Goal: Browse casually

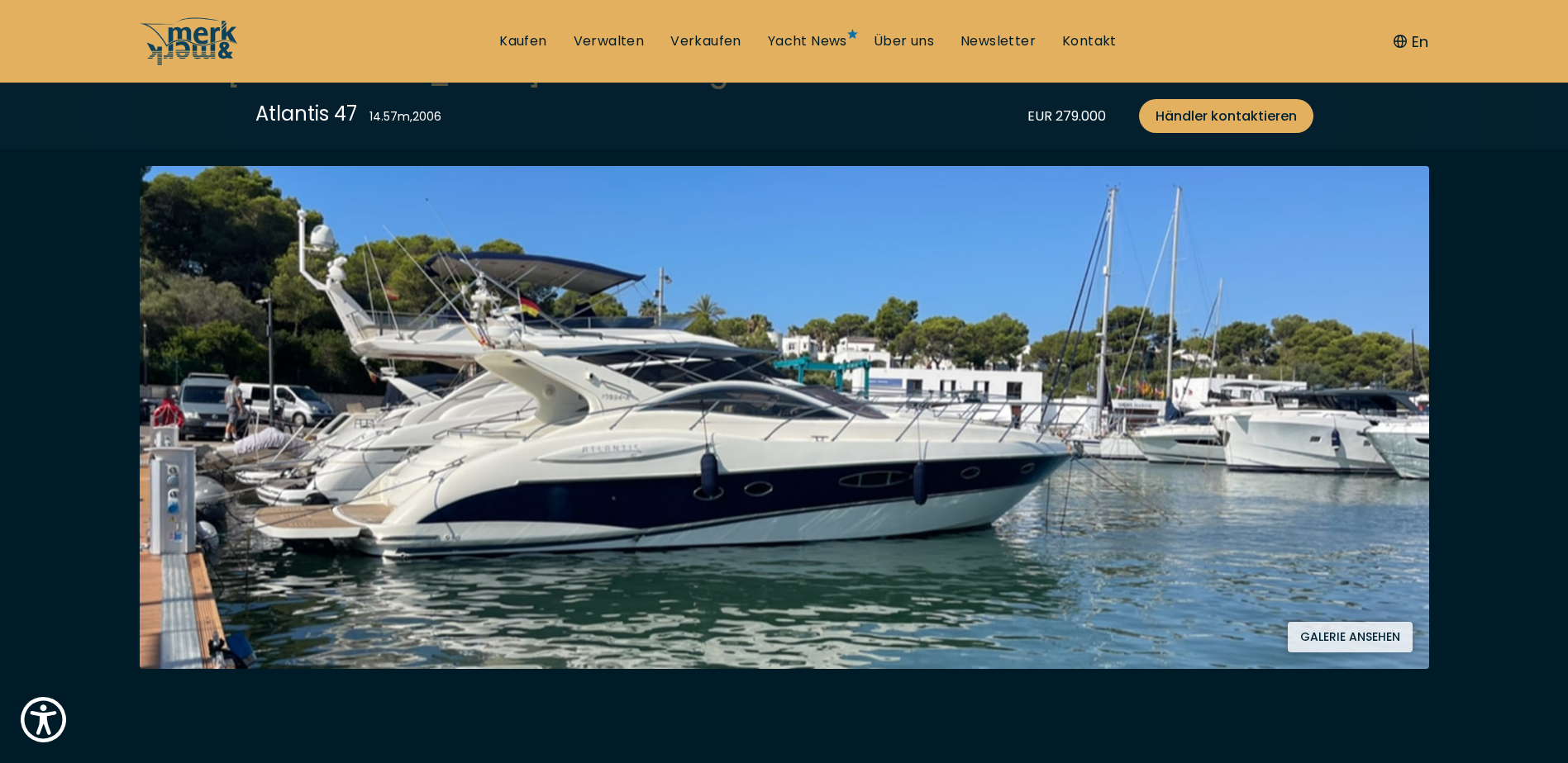
scroll to position [165, 0]
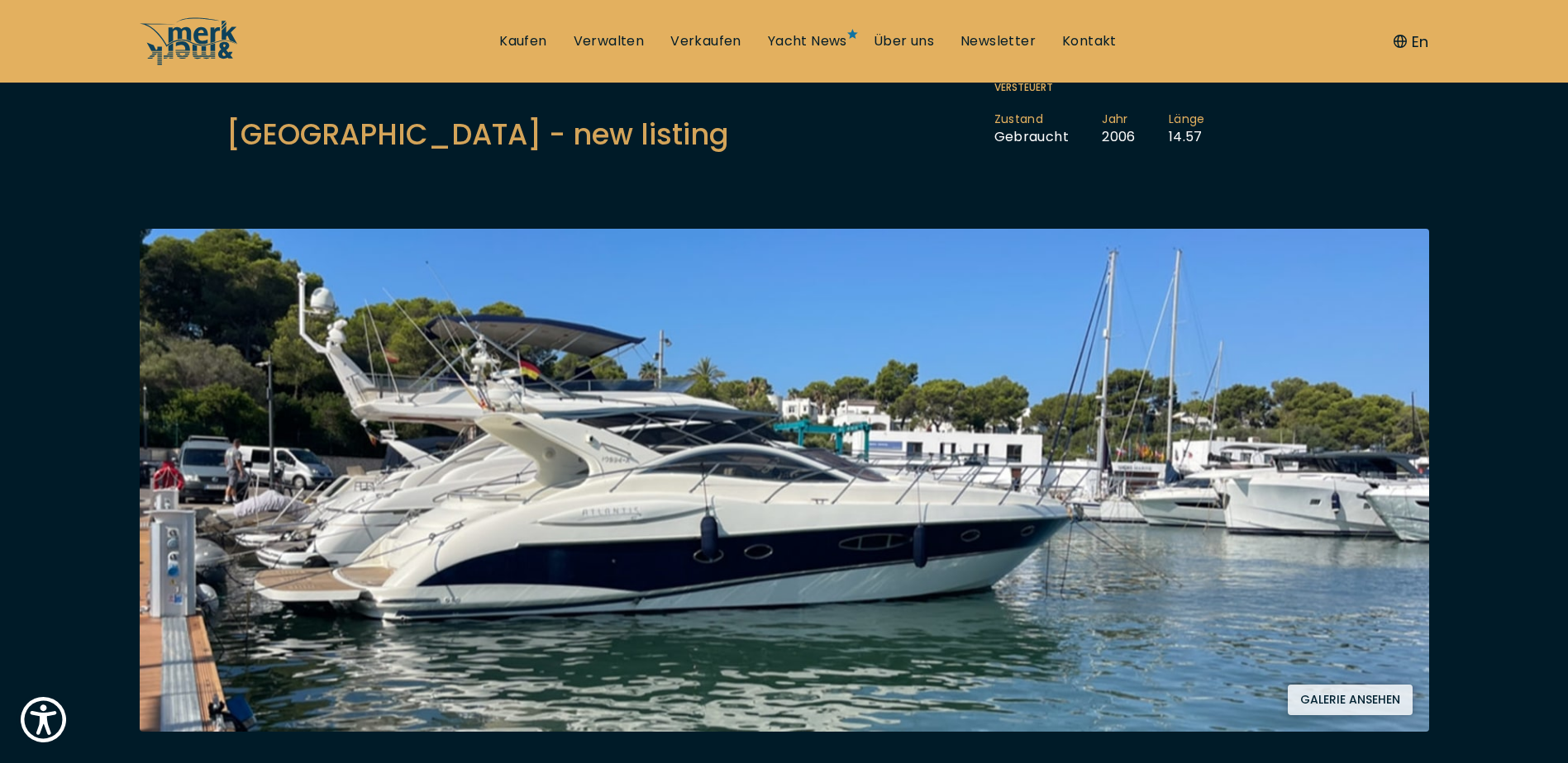
click at [1159, 528] on img at bounding box center [784, 479] width 1289 height 503
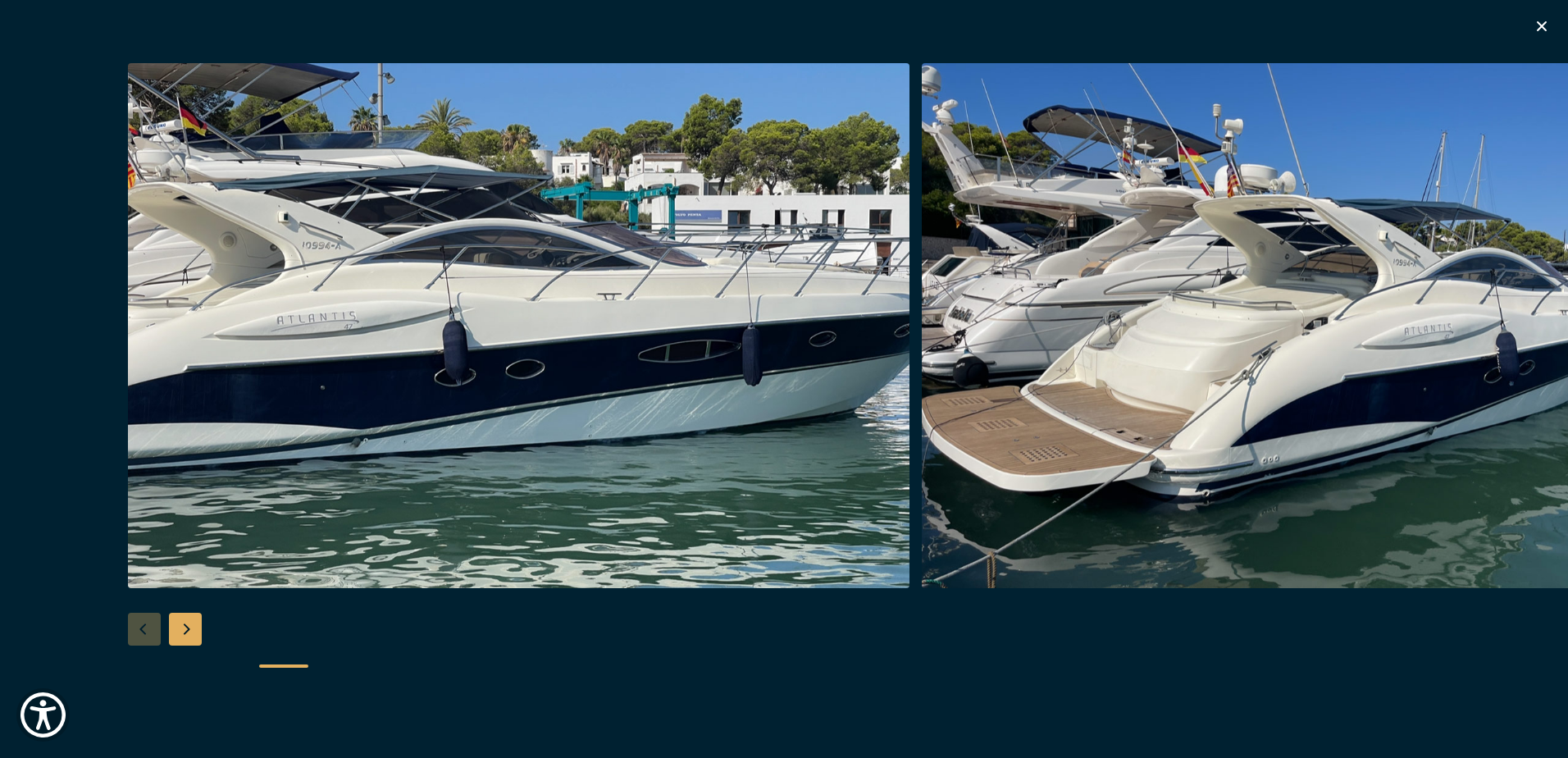
click at [1152, 514] on img "button" at bounding box center [1312, 325] width 781 height 525
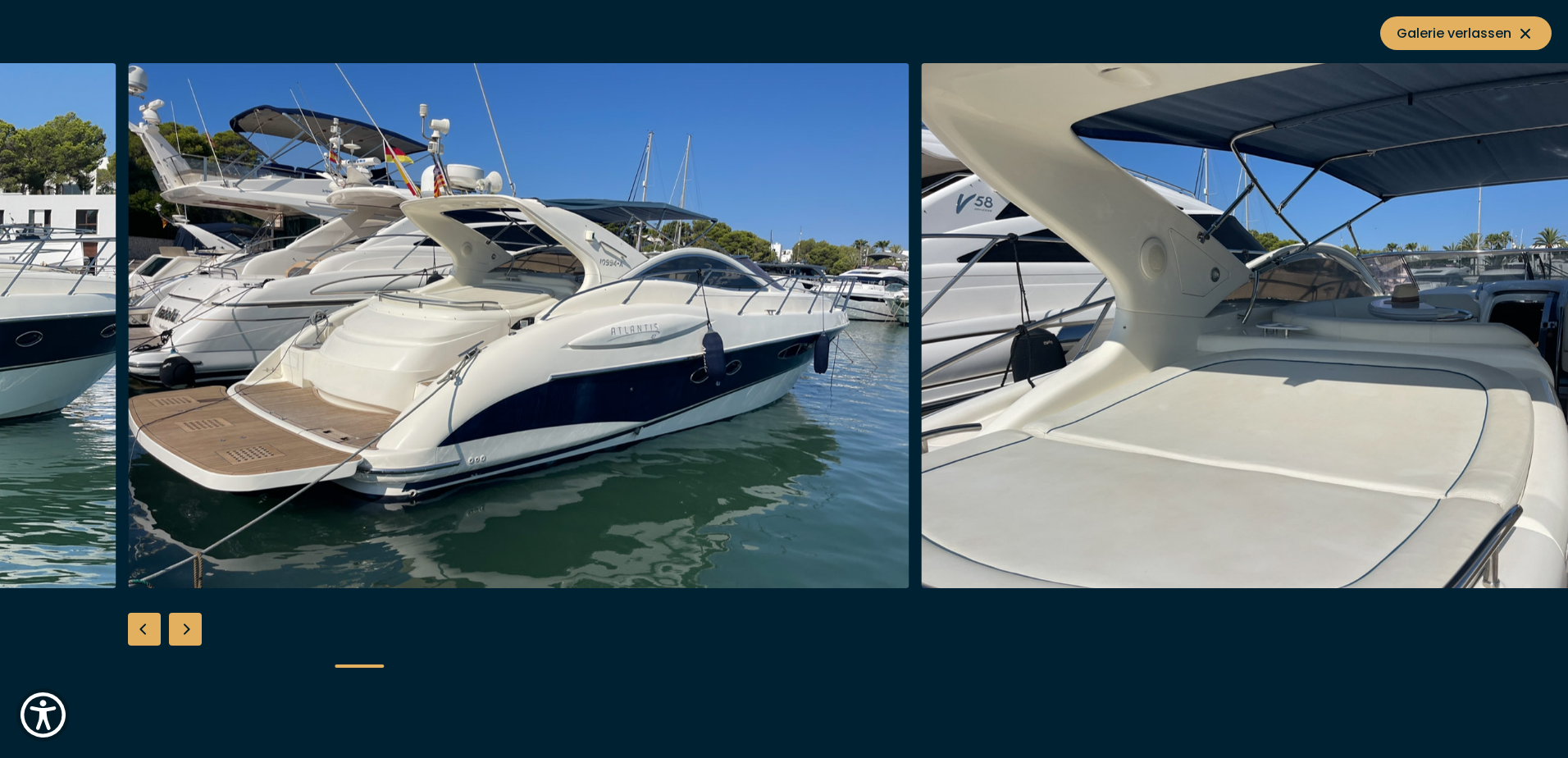
click at [1152, 514] on img "button" at bounding box center [1312, 325] width 781 height 525
click at [1531, 29] on icon at bounding box center [1524, 33] width 20 height 20
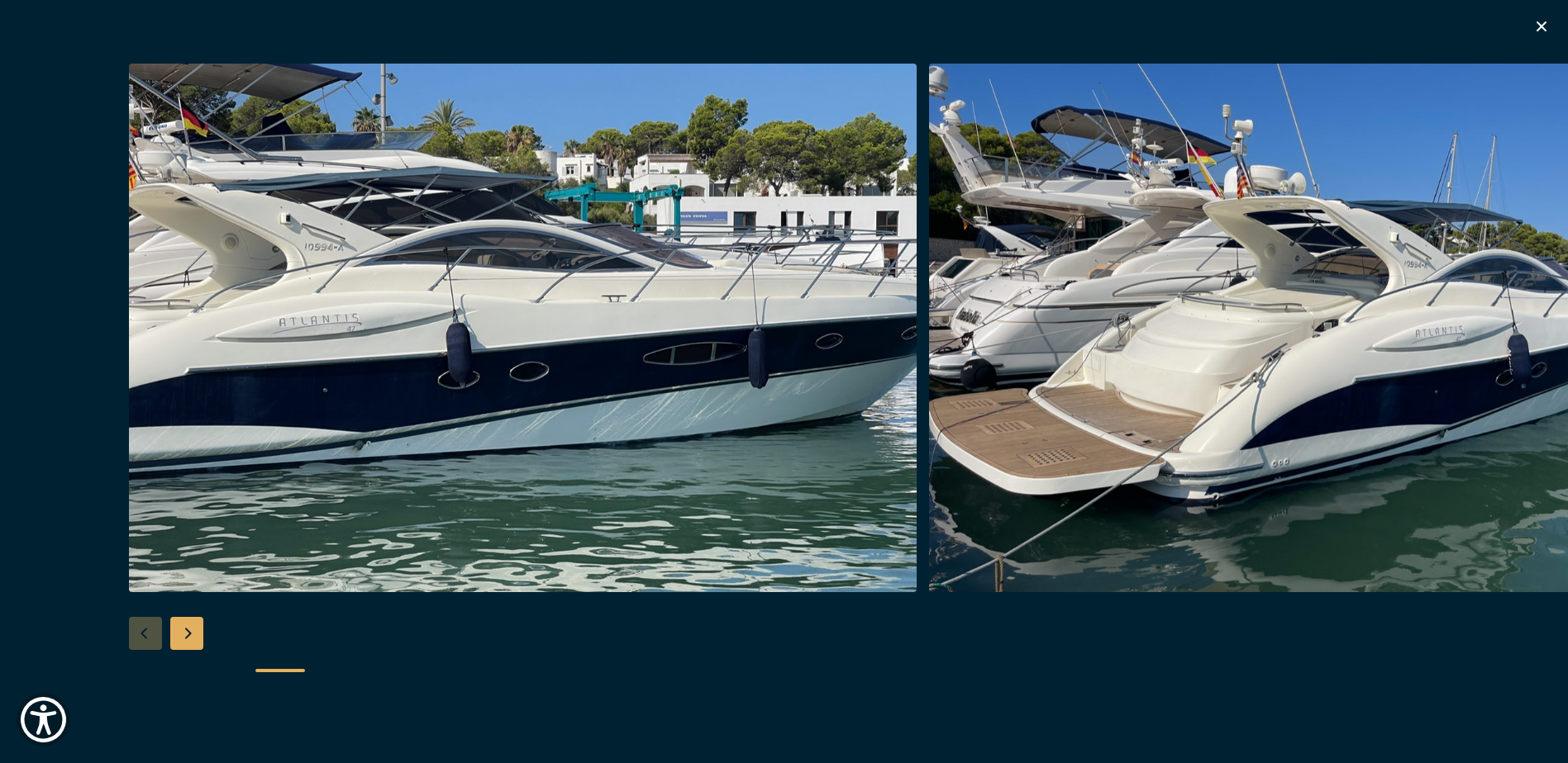
click at [185, 629] on div "Next slide" at bounding box center [187, 633] width 33 height 33
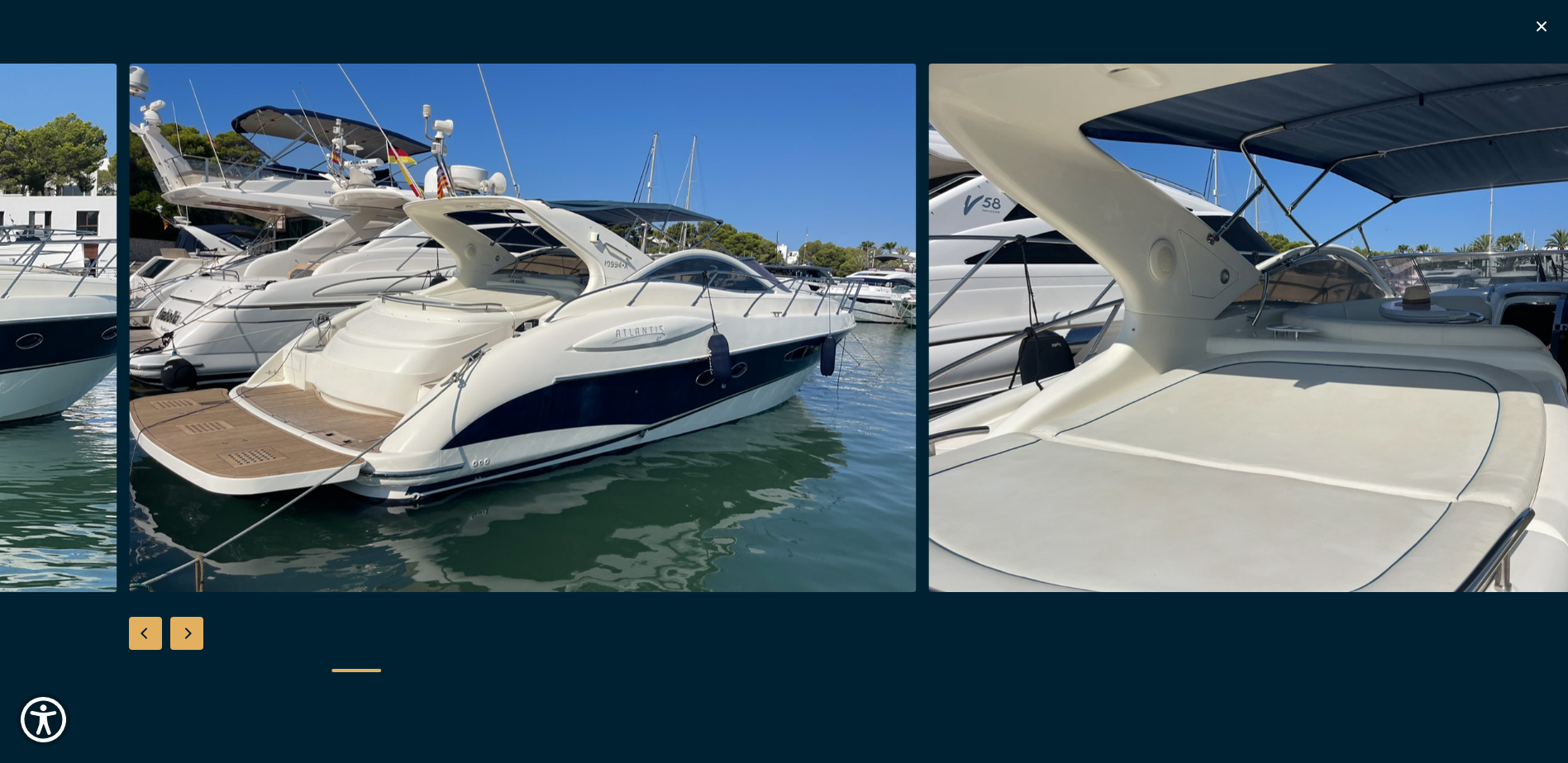
click at [185, 629] on div "Next slide" at bounding box center [187, 633] width 33 height 33
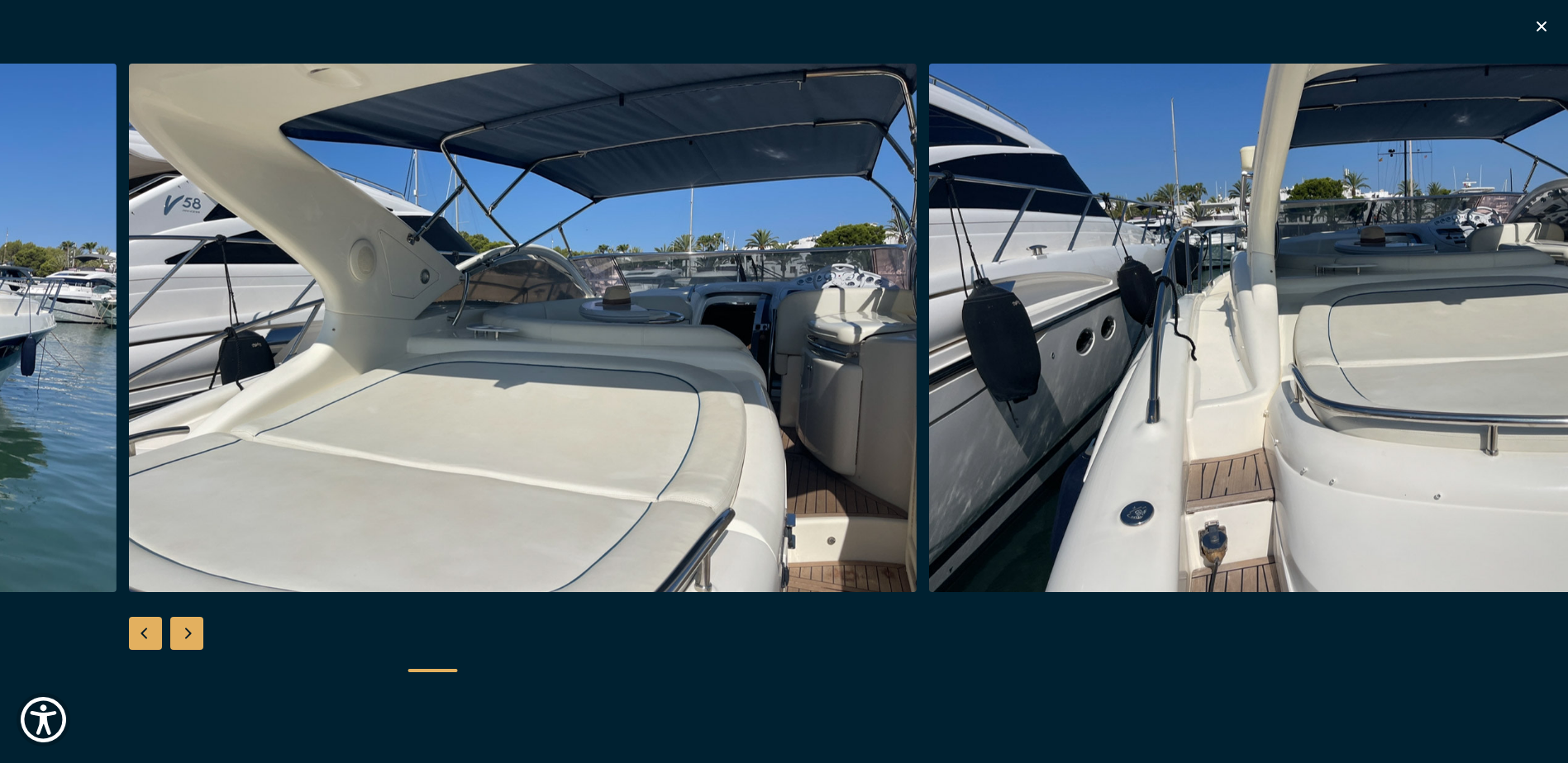
click at [185, 629] on div "Next slide" at bounding box center [187, 633] width 33 height 33
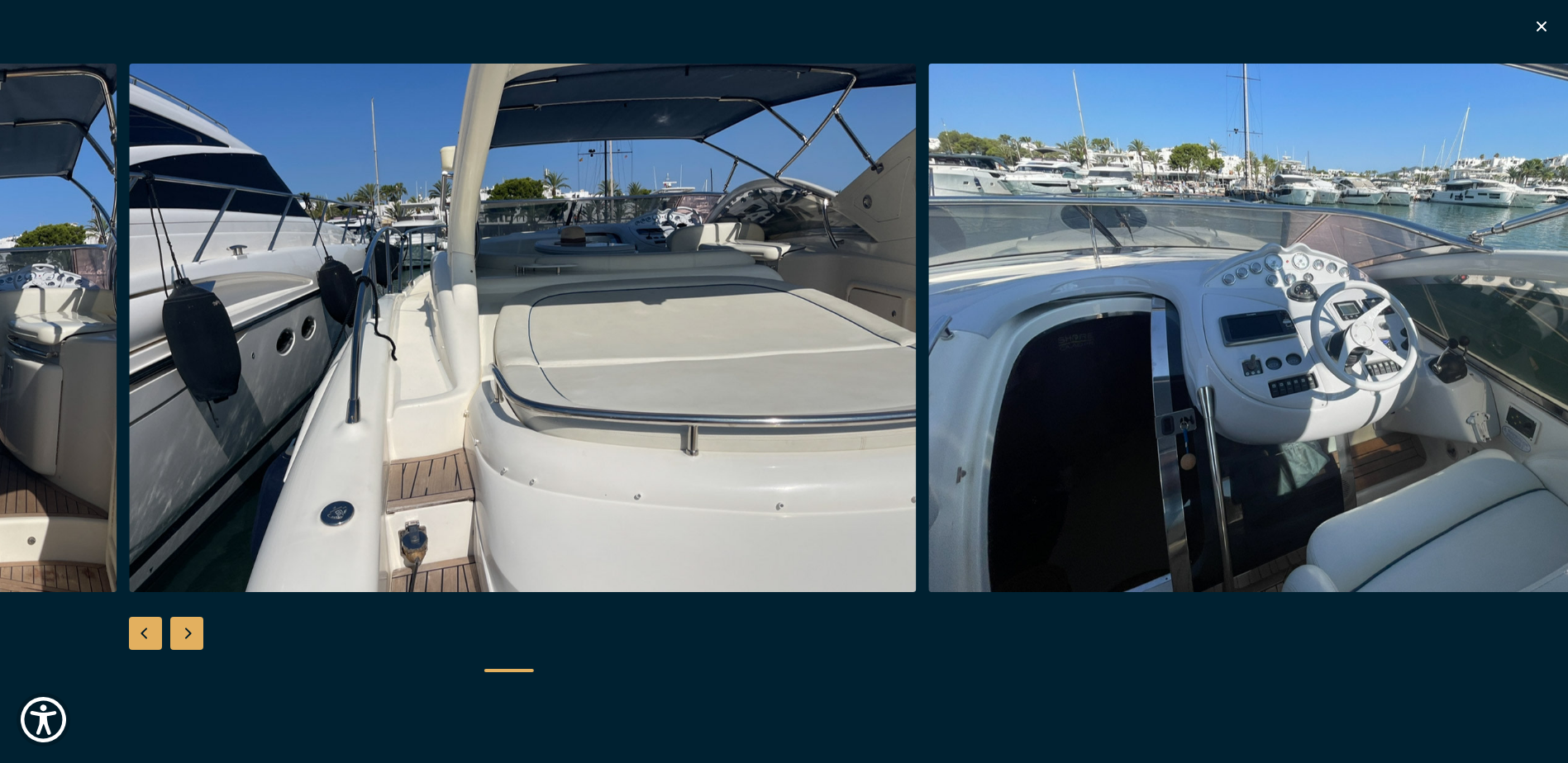
click at [185, 629] on div "Next slide" at bounding box center [187, 633] width 33 height 33
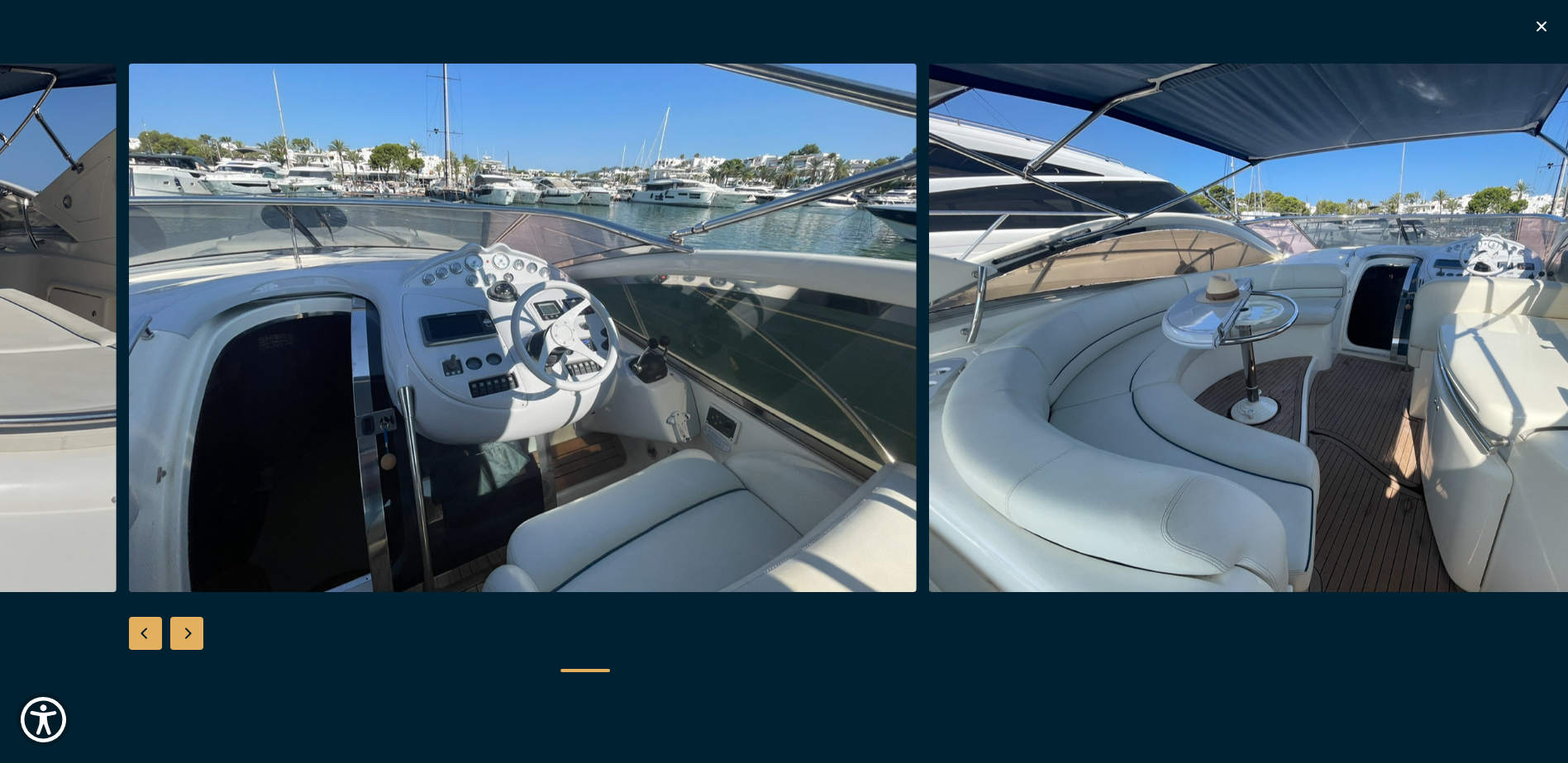
click at [185, 629] on div "Next slide" at bounding box center [187, 633] width 33 height 33
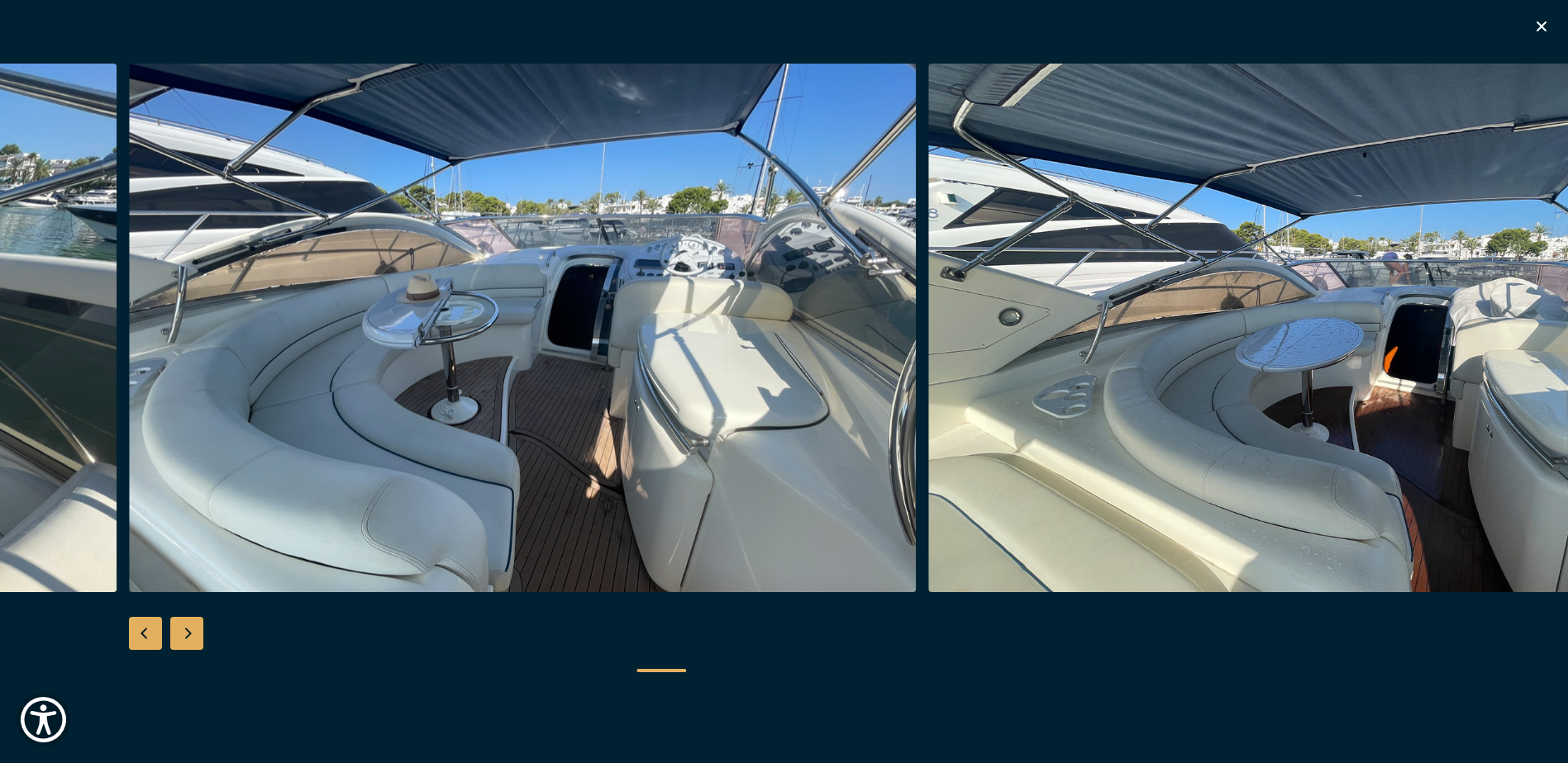
click at [185, 629] on div "Next slide" at bounding box center [187, 633] width 33 height 33
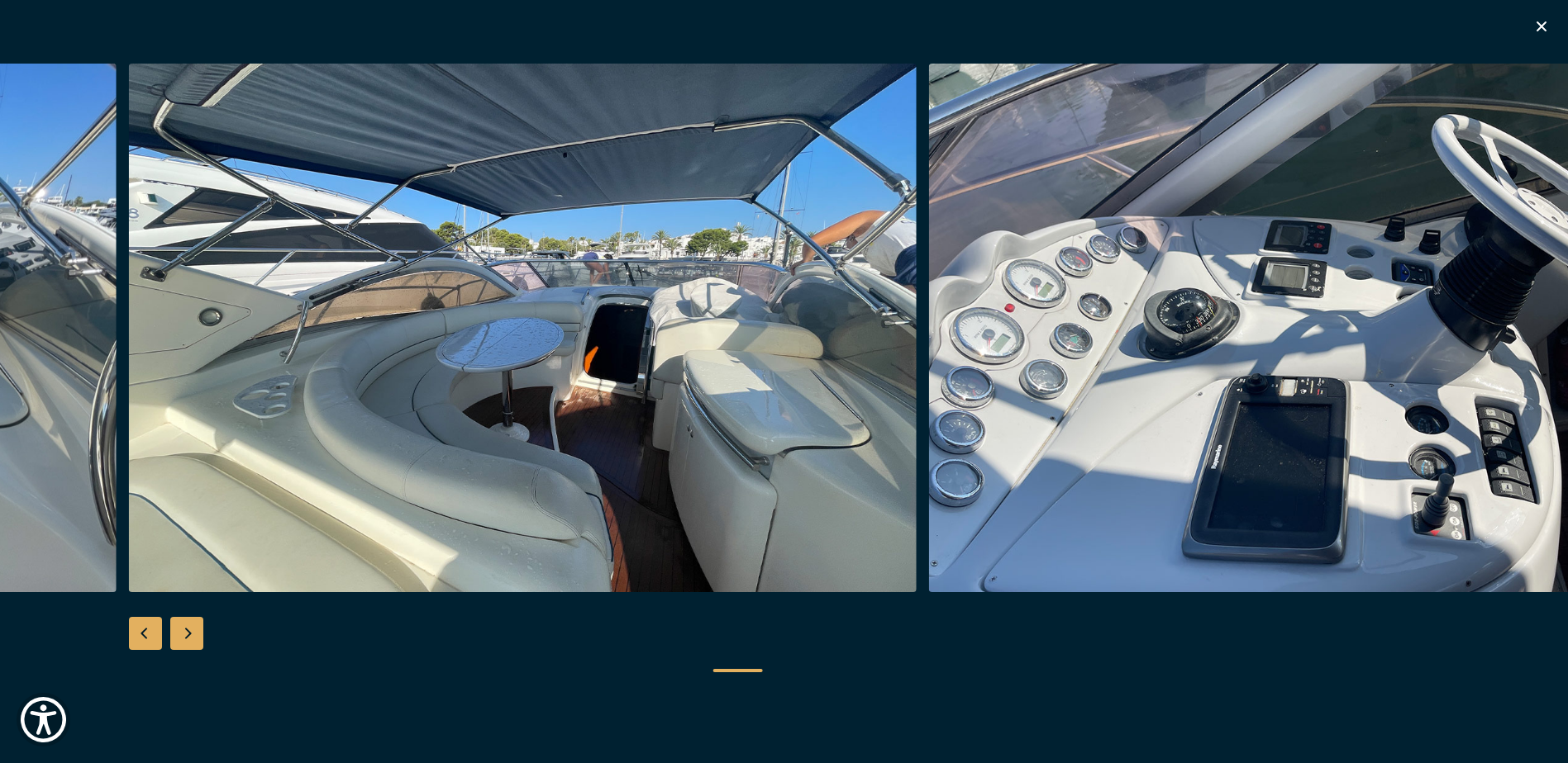
click at [185, 629] on div "Next slide" at bounding box center [187, 633] width 33 height 33
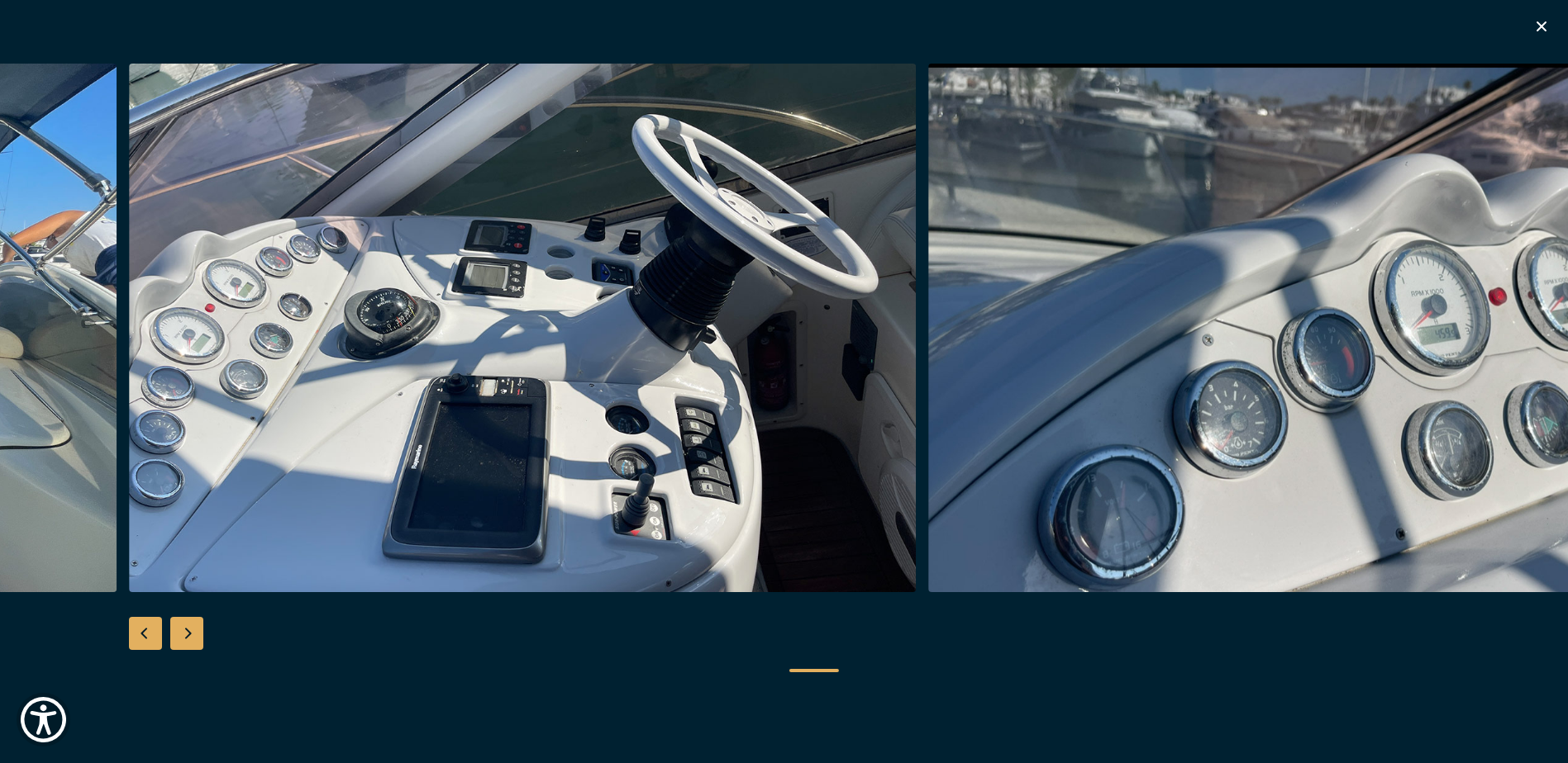
click at [185, 629] on div "Next slide" at bounding box center [187, 633] width 33 height 33
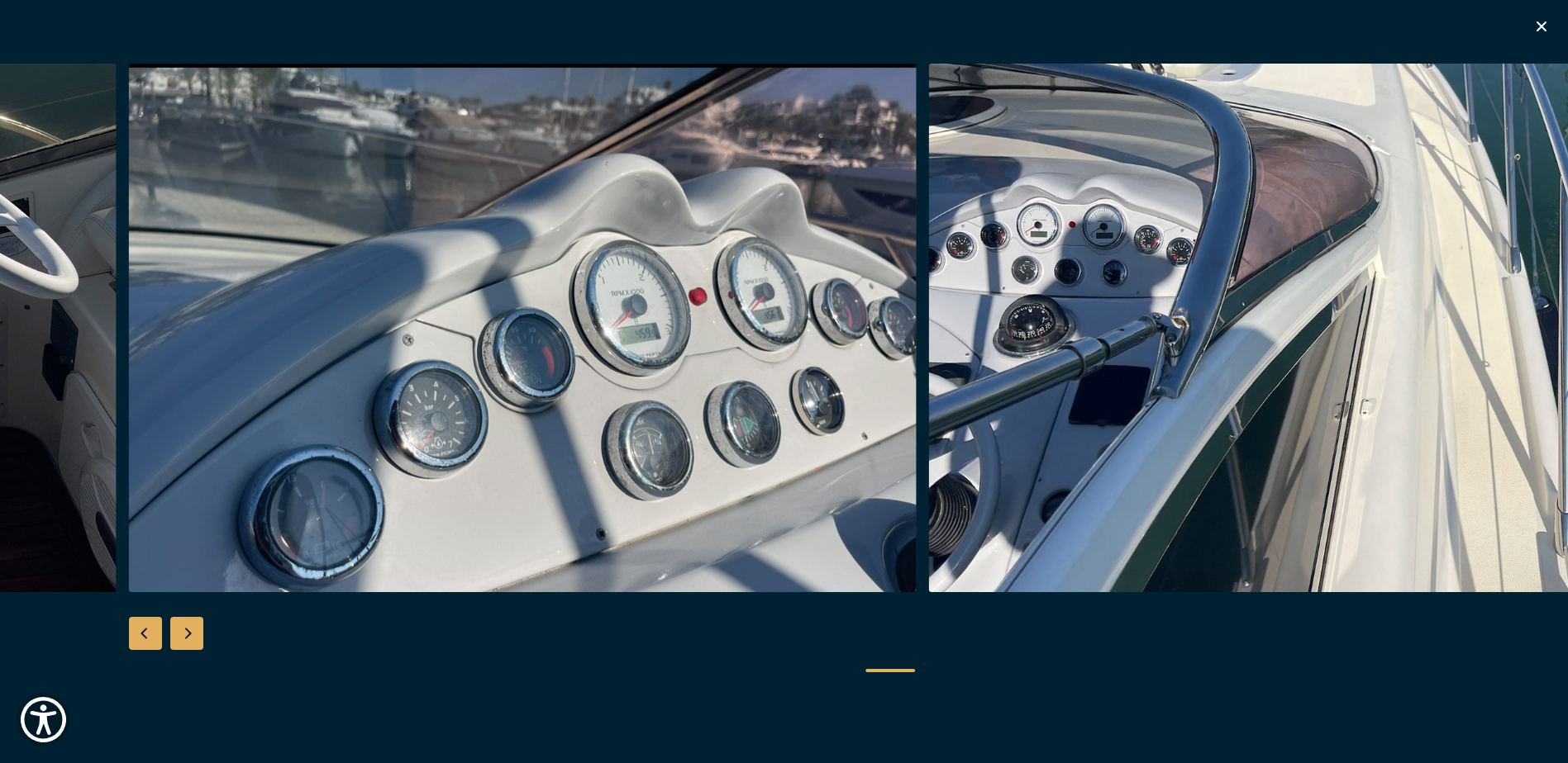
click at [185, 629] on div "Next slide" at bounding box center [187, 633] width 33 height 33
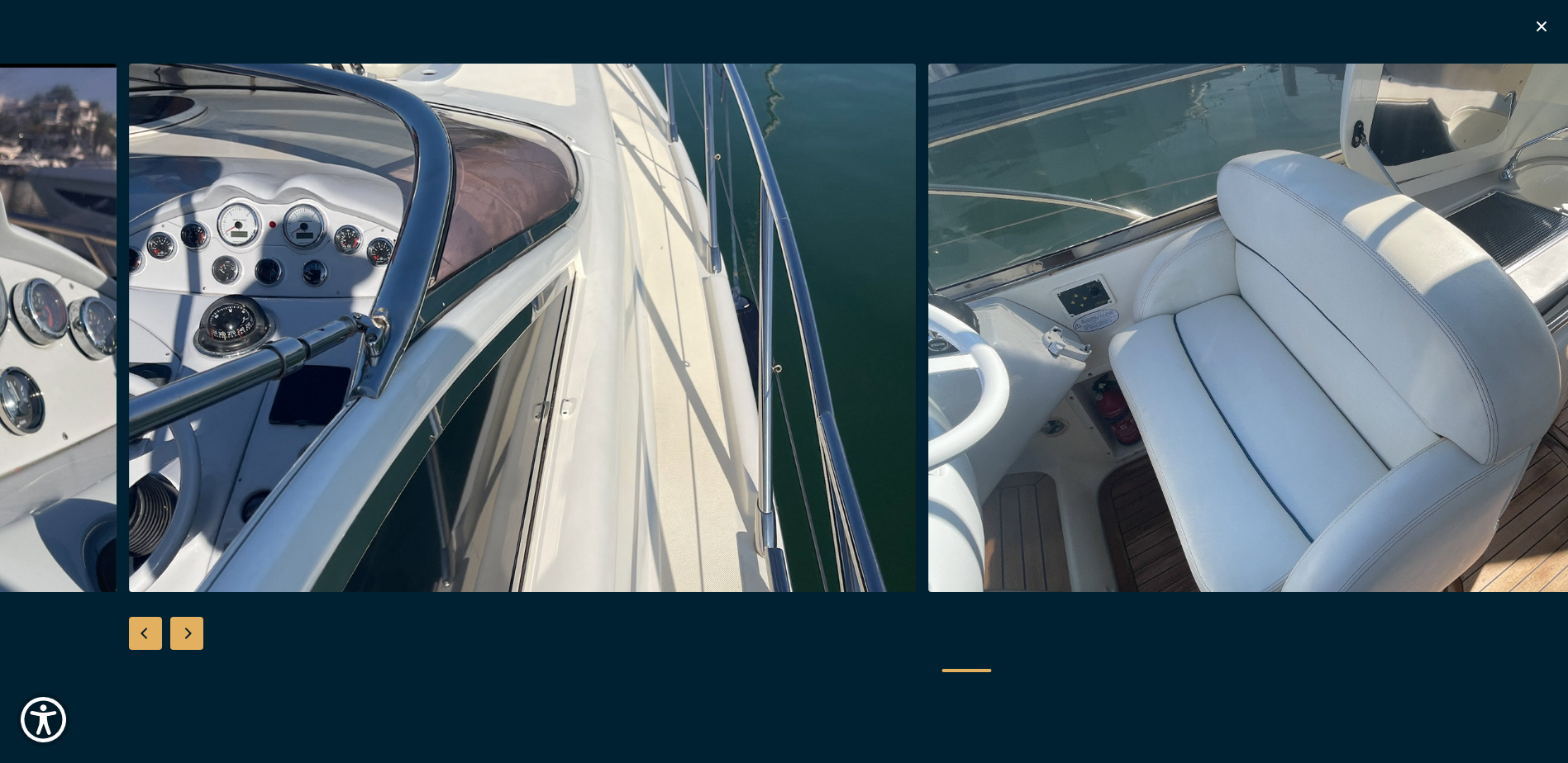
click at [1541, 26] on icon "button" at bounding box center [1541, 27] width 10 height 10
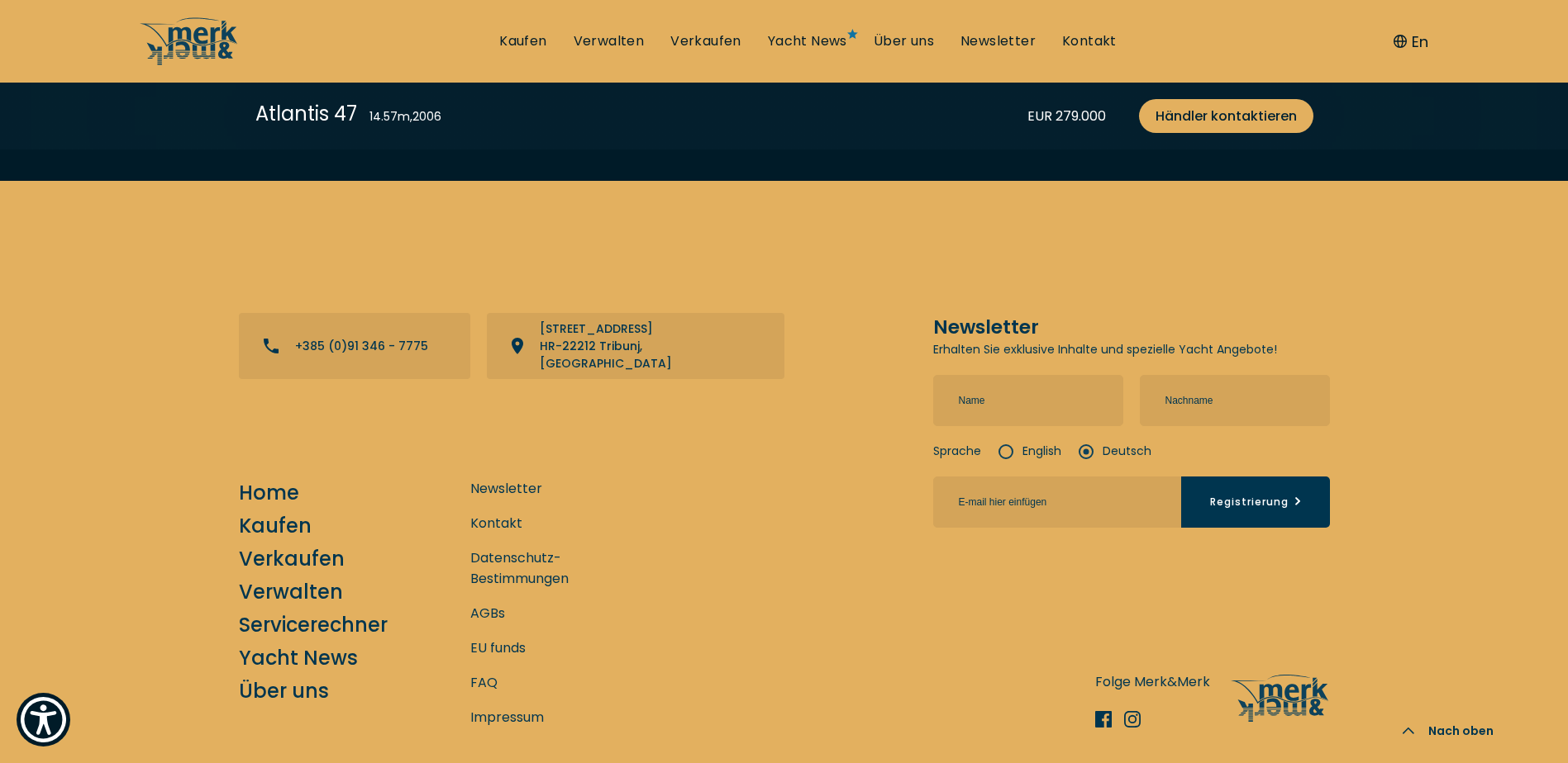
scroll to position [6003, 0]
